Goal: Communication & Community: Ask a question

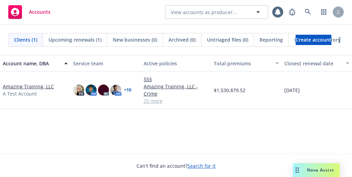
click at [309, 173] on span "Nova Assist" at bounding box center [320, 170] width 27 height 6
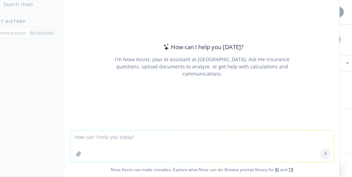
click at [143, 147] on textarea at bounding box center [201, 147] width 263 height 32
type textarea "is this working now?"
